Goal: Communication & Community: Answer question/provide support

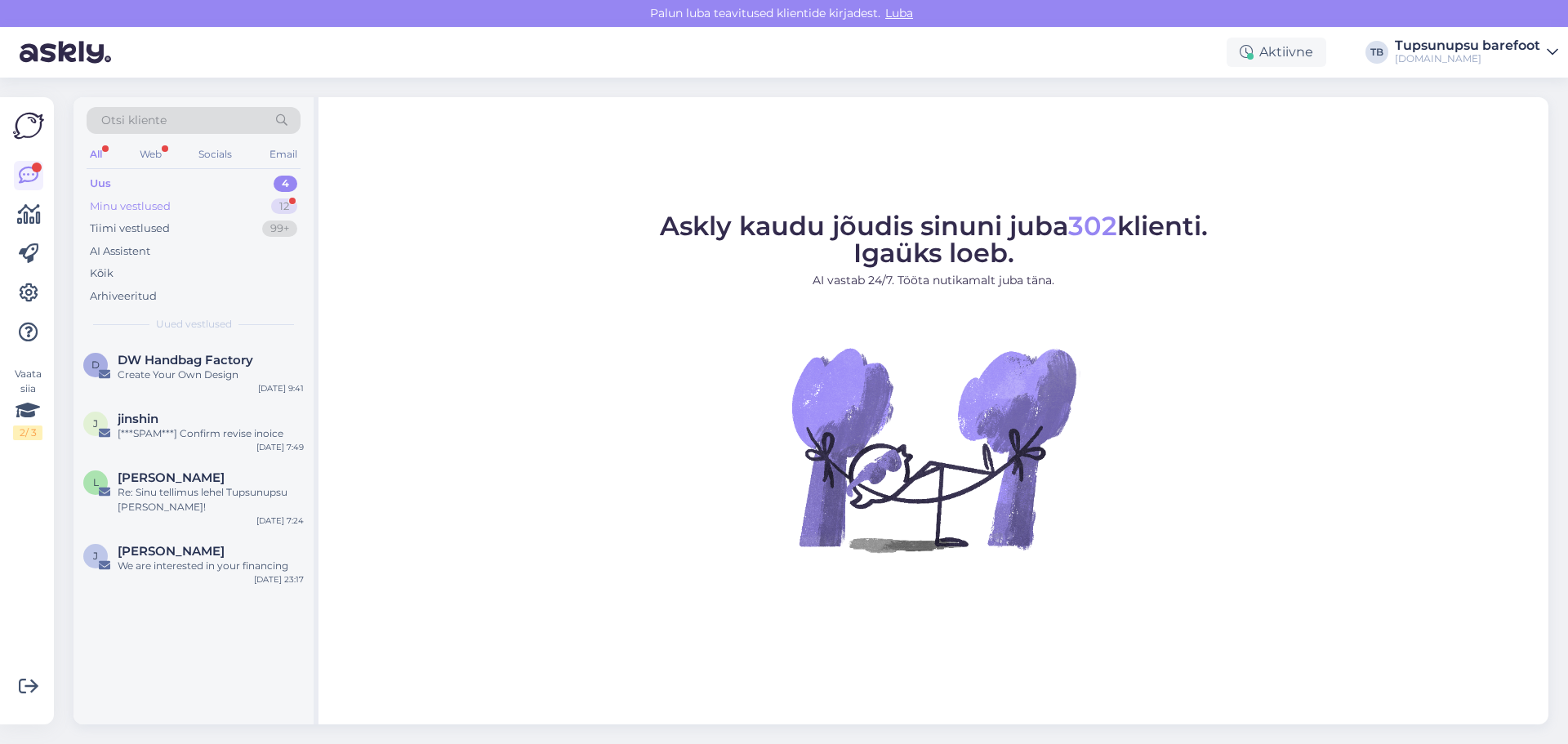
click at [136, 200] on div "Minu vestlused" at bounding box center [130, 207] width 81 height 16
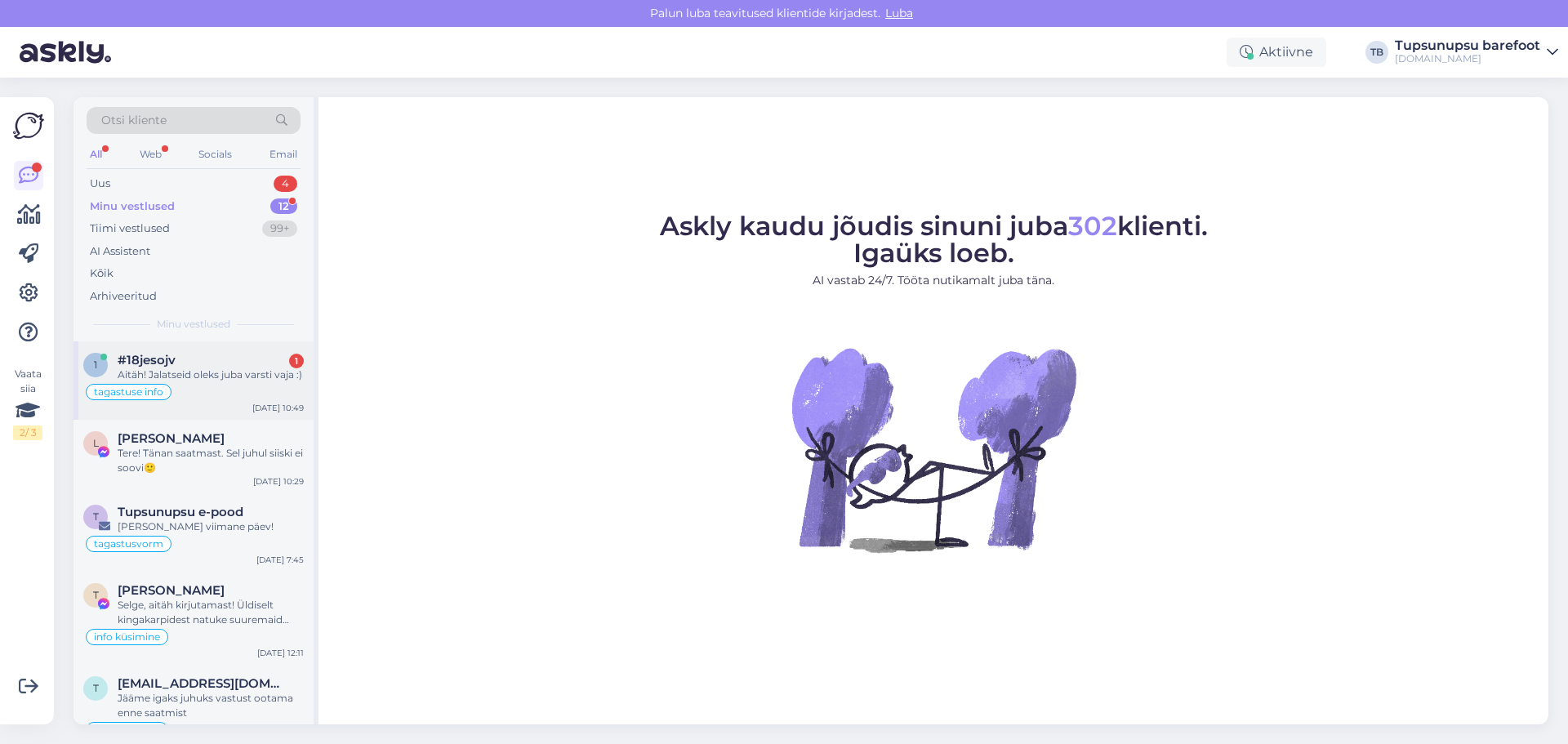
click at [218, 365] on div "#18jesojv 1" at bounding box center [211, 361] width 186 height 15
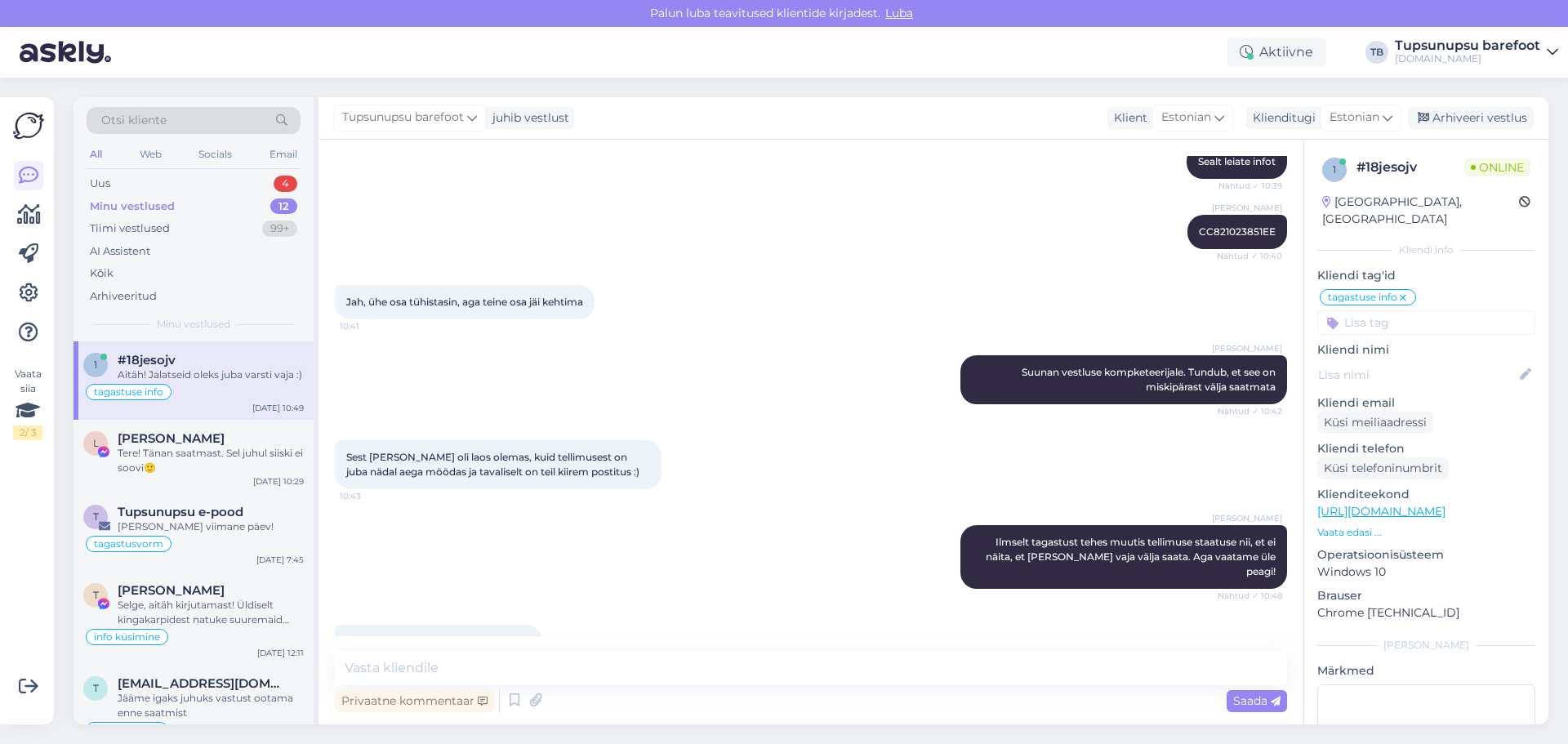
scroll to position [2716, 0]
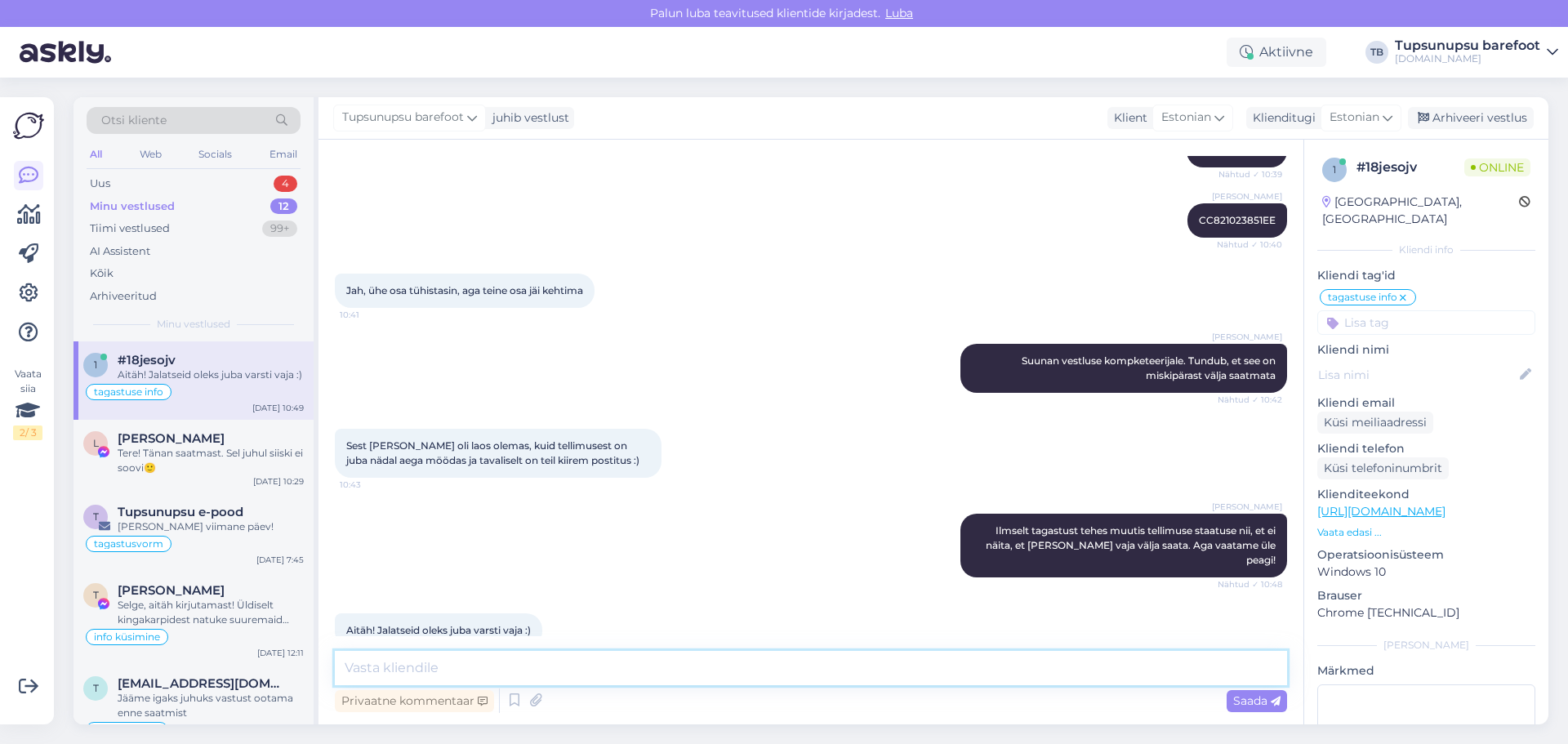
click at [957, 663] on textarea at bounding box center [811, 668] width 952 height 34
click at [546, 667] on textarea "Tere! Vabandust segaduse eest! Saadame [PERSON_NAME]." at bounding box center [811, 668] width 952 height 34
click at [561, 666] on textarea "Tere! Vabandust segaduse eest, tellimus oli tõesti tagastuse tõttu liikunud tei…" at bounding box center [811, 668] width 952 height 34
click at [1052, 659] on textarea "Tere! Vabandust segaduse eest!. [PERSON_NAME] oli tõesti tagastuse tõttu liikun…" at bounding box center [811, 668] width 952 height 34
click at [556, 670] on textarea "Tere! Vabandust segaduse eest!. [PERSON_NAME] oli tõesti tagastuse tõttu liikun…" at bounding box center [811, 668] width 952 height 34
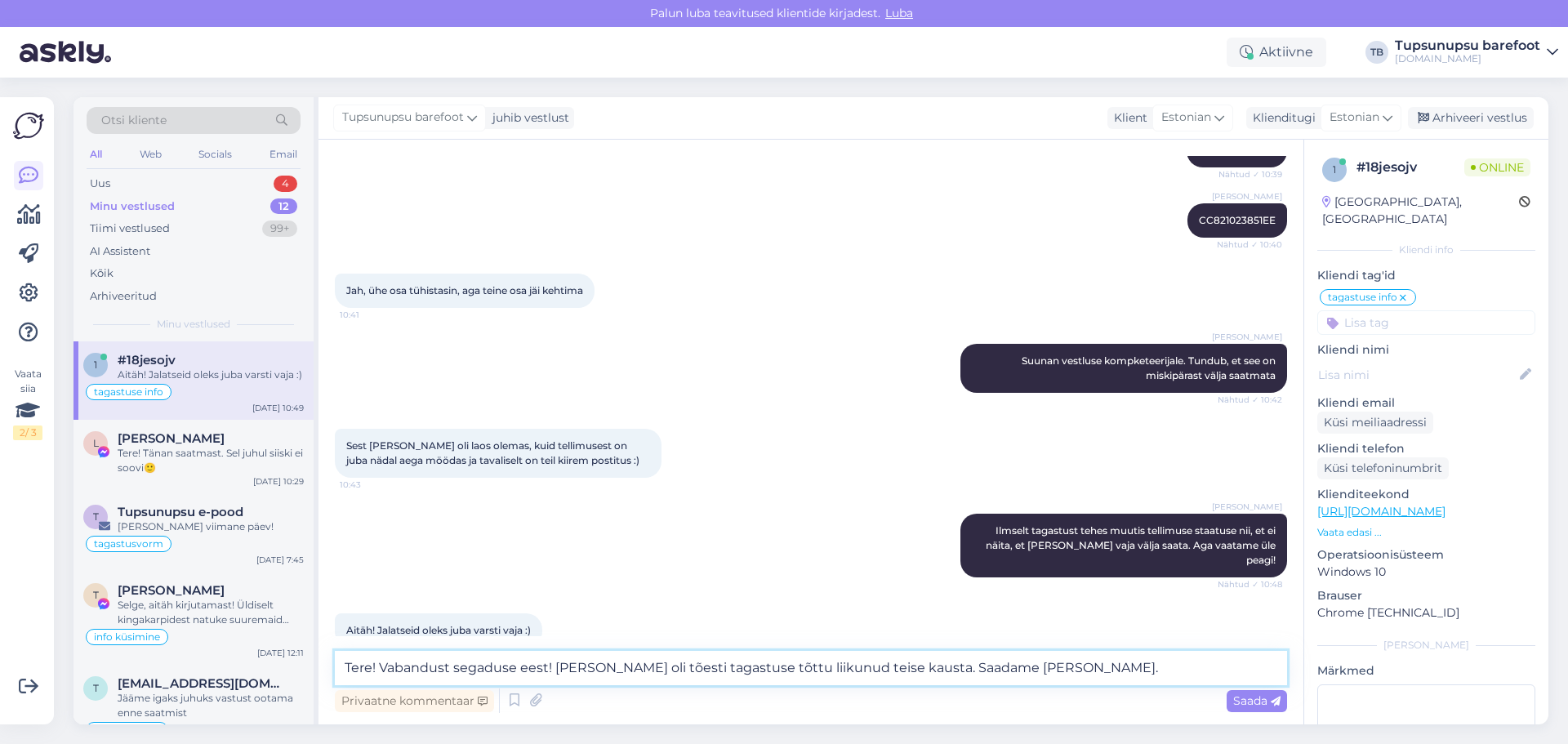
click at [1114, 662] on textarea "Tere! Vabandust segaduse eest! [PERSON_NAME] oli tõesti tagastuse tõttu liikunu…" at bounding box center [811, 668] width 952 height 34
type textarea "Tere! Vabandust segaduse eest! [PERSON_NAME] oli tõesti tagastuse tõttu liikunu…"
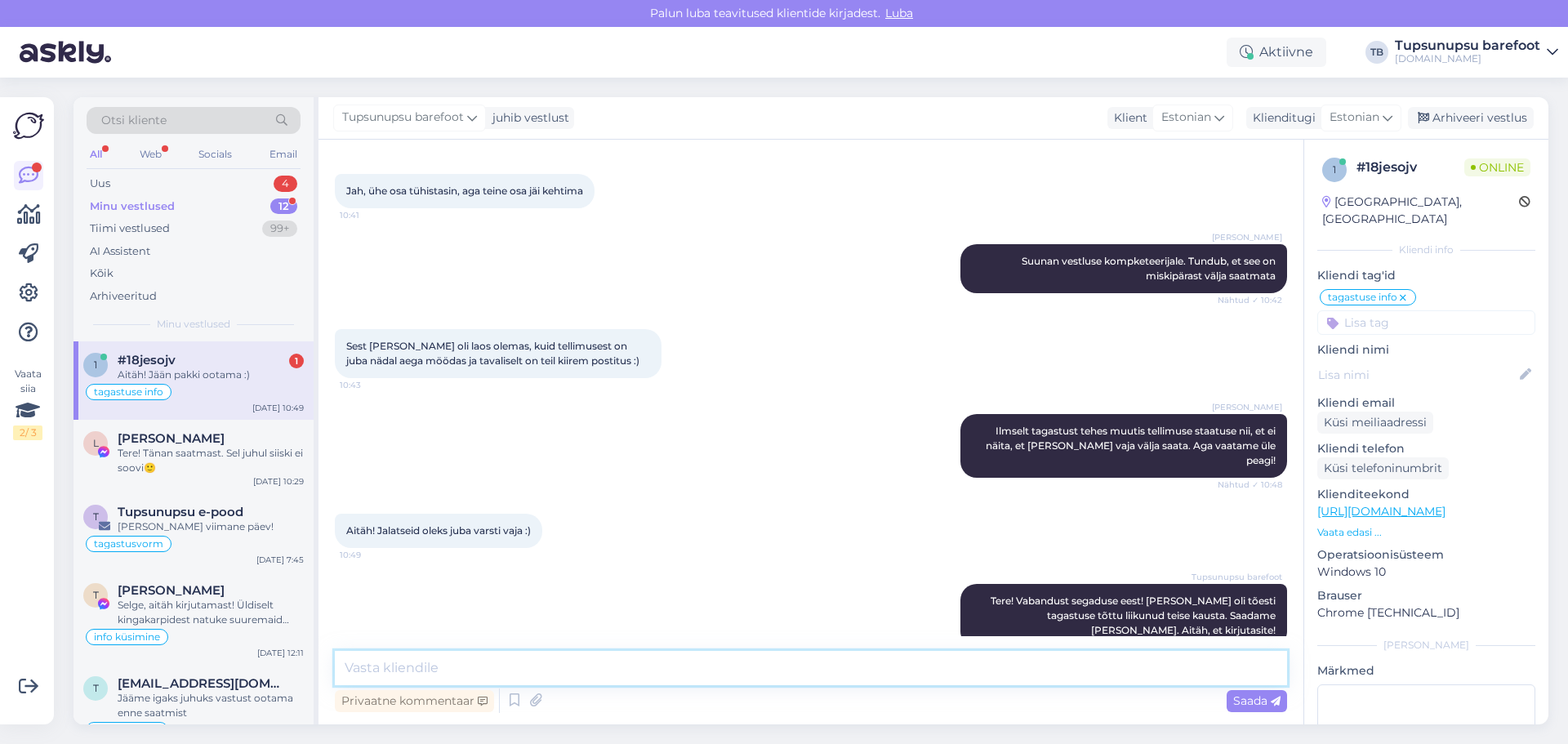
scroll to position [2885, 0]
